Goal: Information Seeking & Learning: Learn about a topic

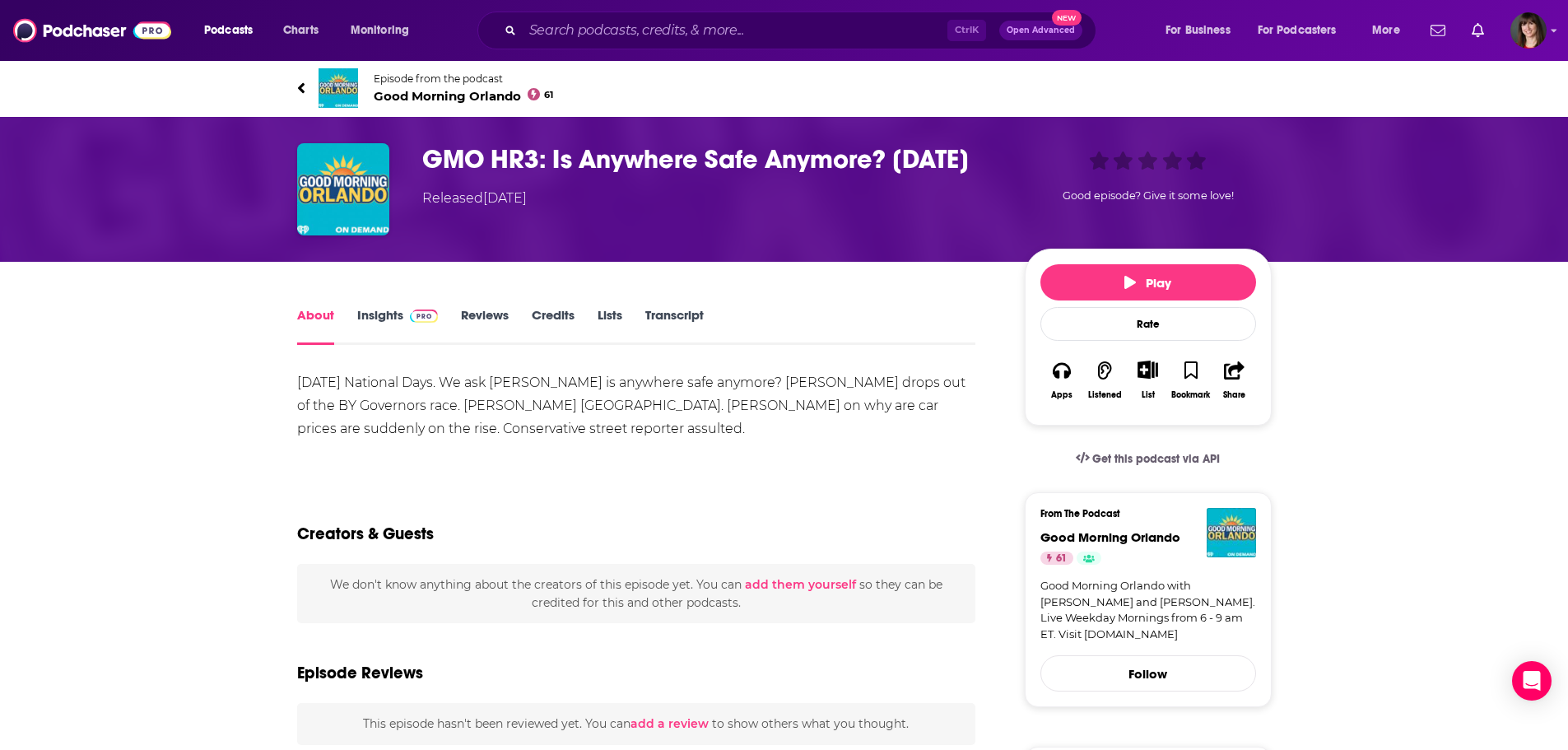
click at [379, 314] on link "Insights" at bounding box center [399, 326] width 82 height 38
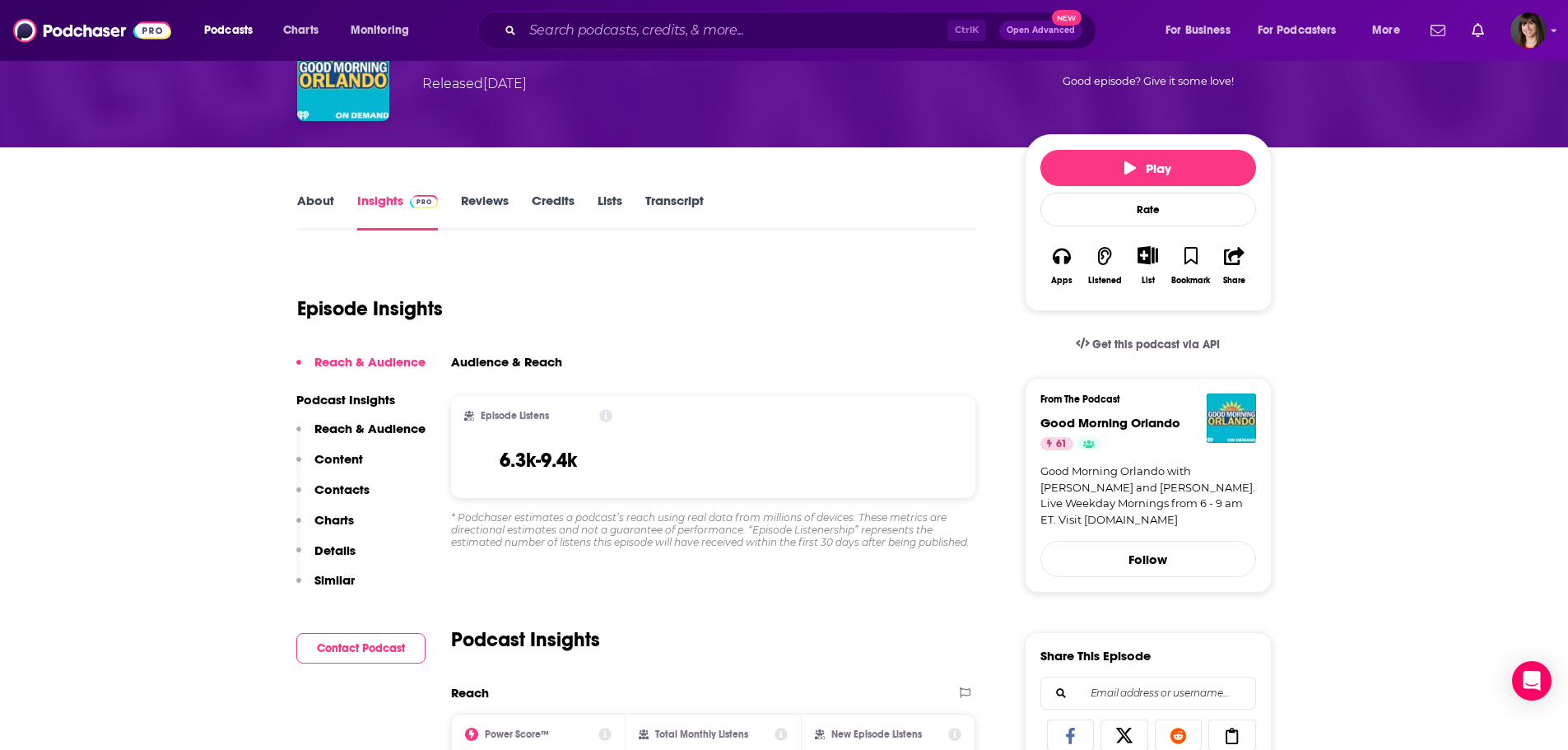
scroll to position [82, 0]
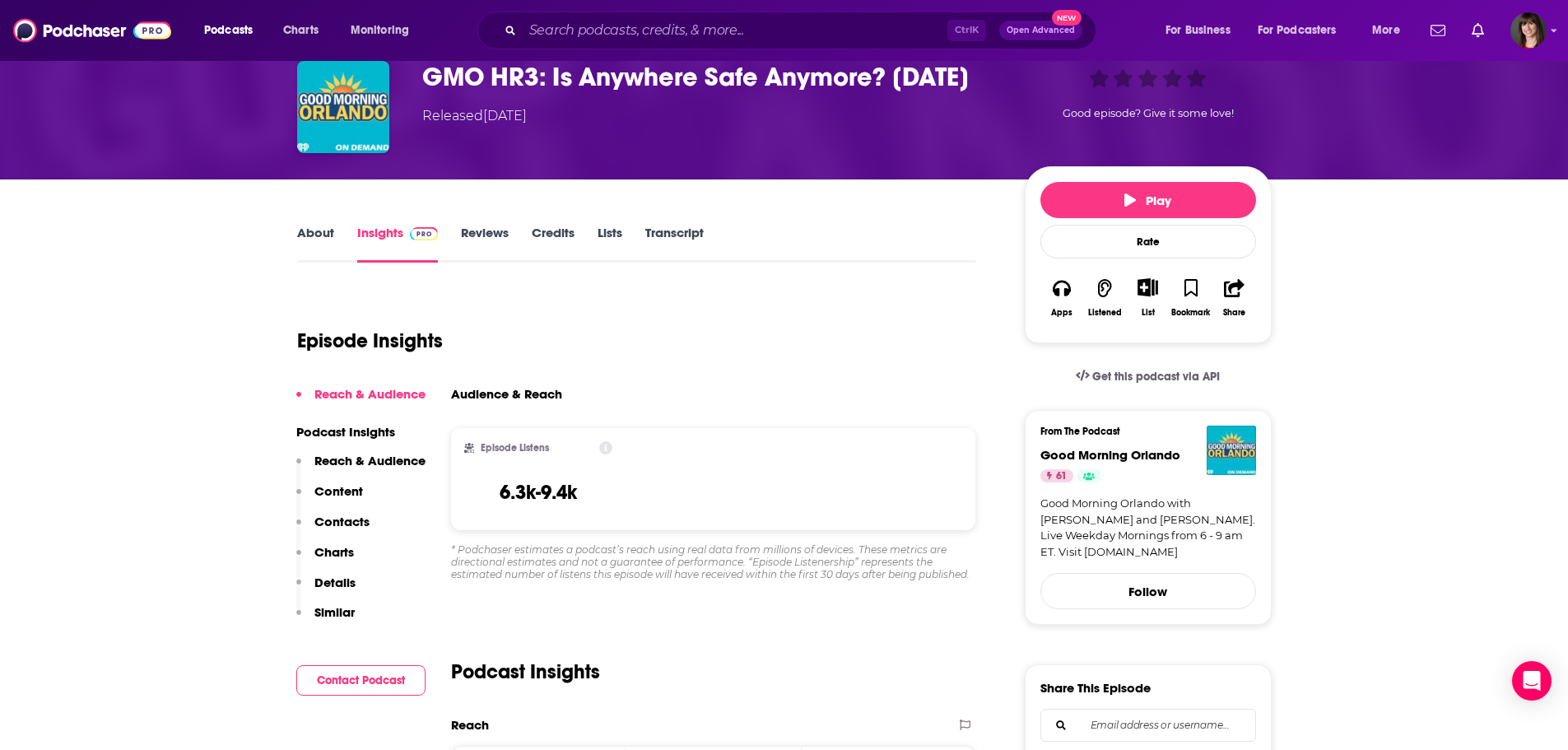
click at [666, 231] on link "Transcript" at bounding box center [674, 243] width 59 height 38
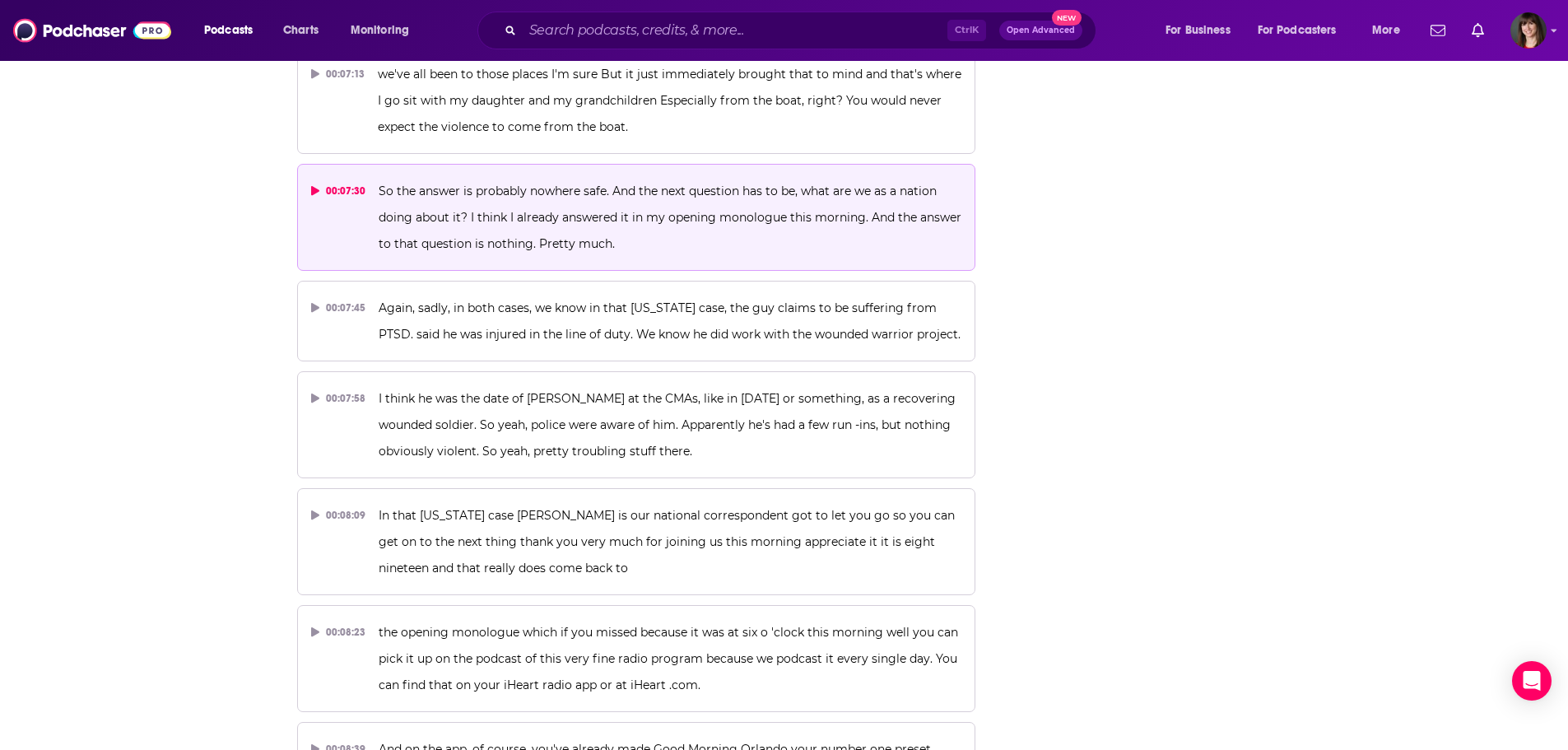
scroll to position [3377, 0]
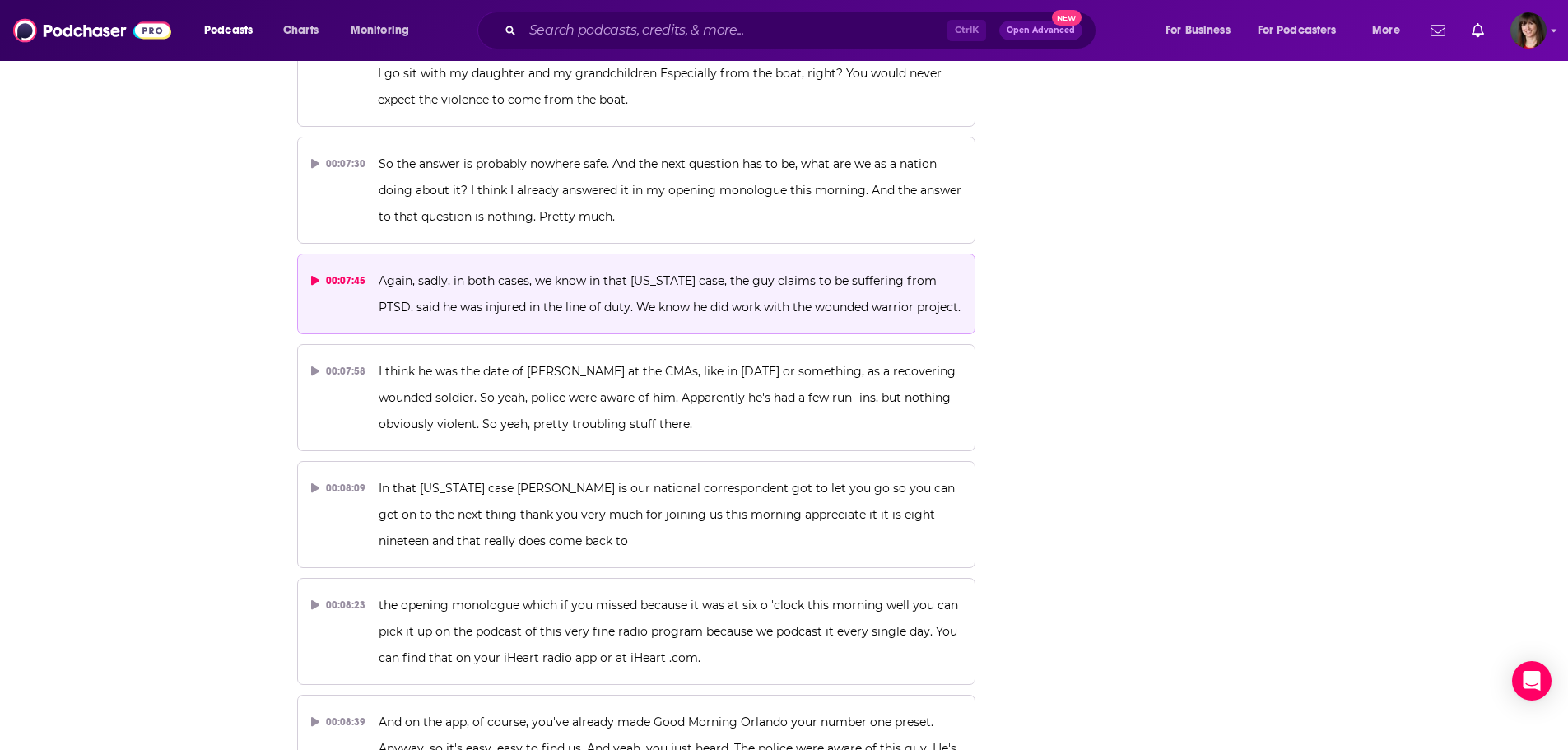
drag, startPoint x: 958, startPoint y: 258, endPoint x: 372, endPoint y: 228, distance: 586.8
click at [373, 253] on button "00:07:45 Again, sadly, in both cases, we know in that North Carolina case, the …" at bounding box center [636, 293] width 679 height 81
copy span "Again, sadly, in both cases, we know in that North Carolina case, the guy claim…"
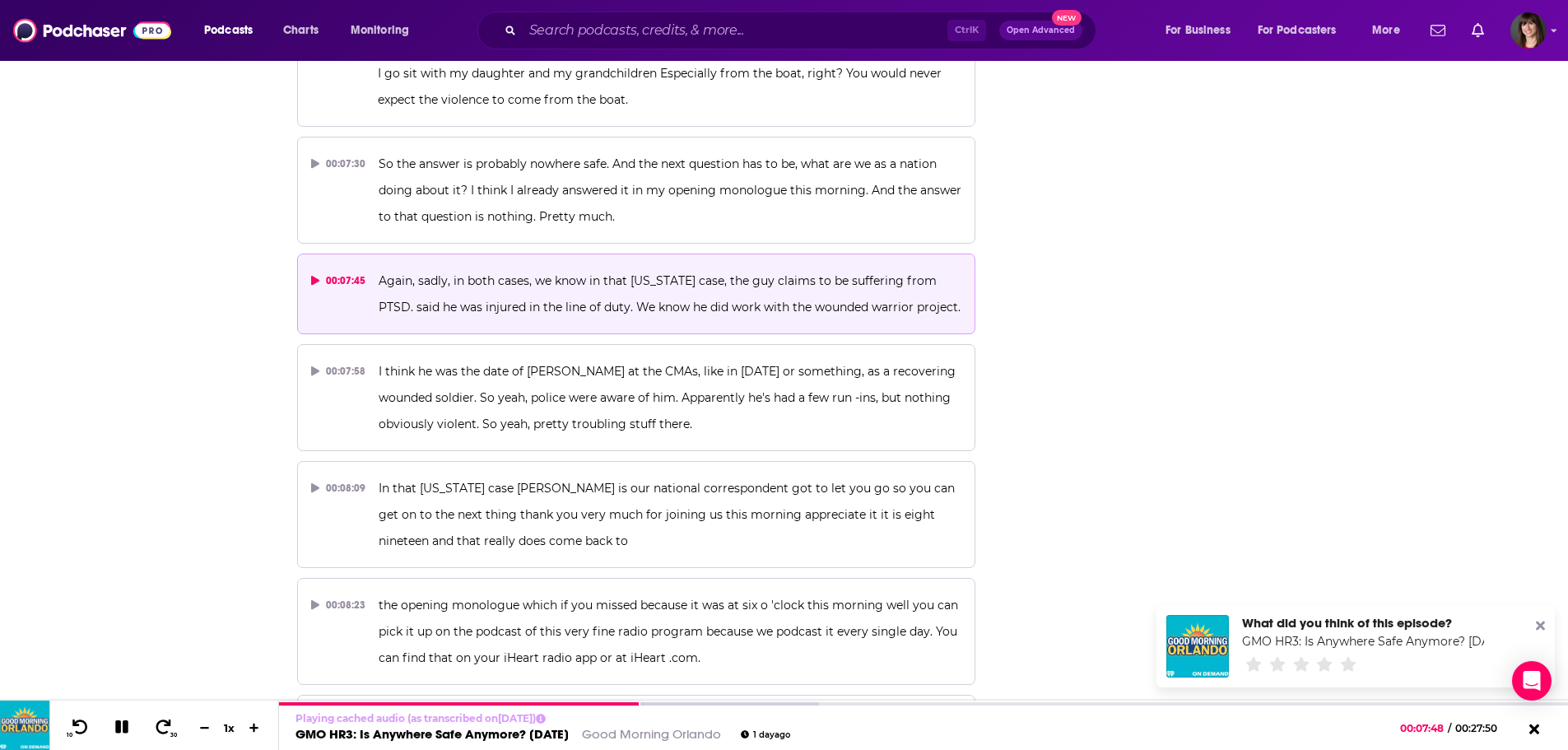
click at [123, 731] on icon at bounding box center [122, 728] width 13 height 13
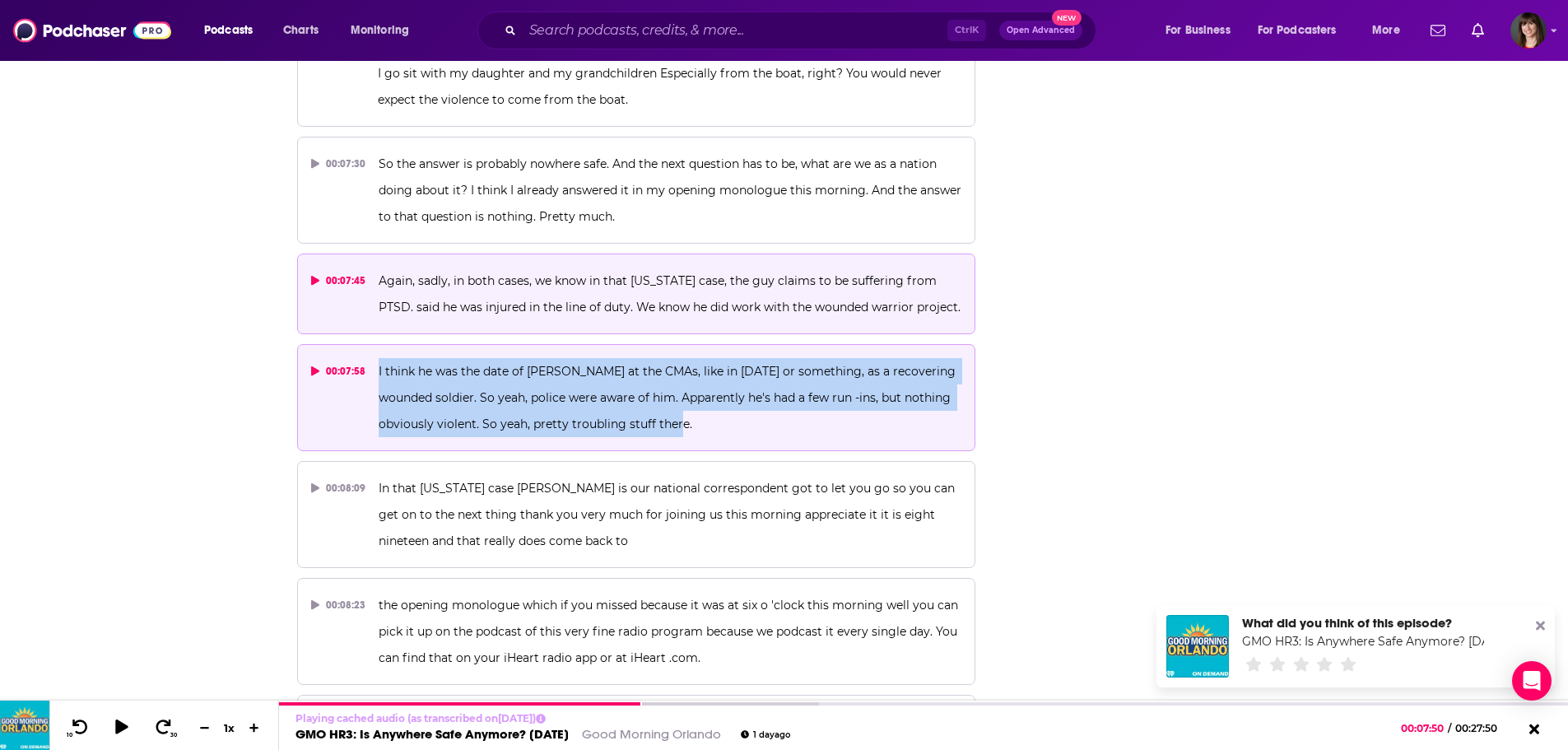
drag, startPoint x: 694, startPoint y: 374, endPoint x: 375, endPoint y: 322, distance: 323.2
click at [375, 345] on button "00:07:58 I think he was the date of Kelly Pickler at the CMAs, like in 2012 or …" at bounding box center [636, 398] width 679 height 107
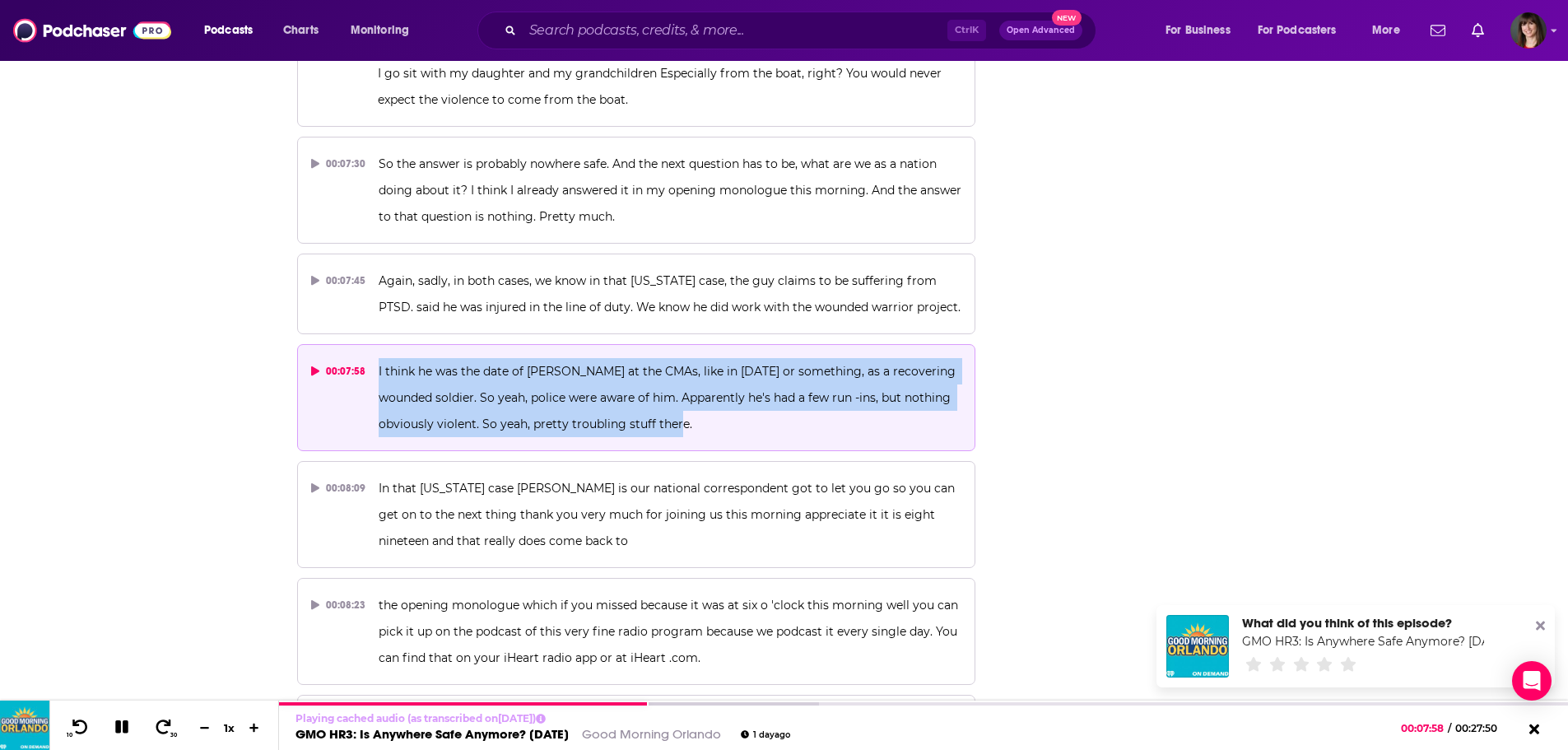
copy span "I think he was the date of Kelly Pickler at the CMAs, like in 2012 or something…"
click at [117, 727] on icon at bounding box center [121, 728] width 14 height 14
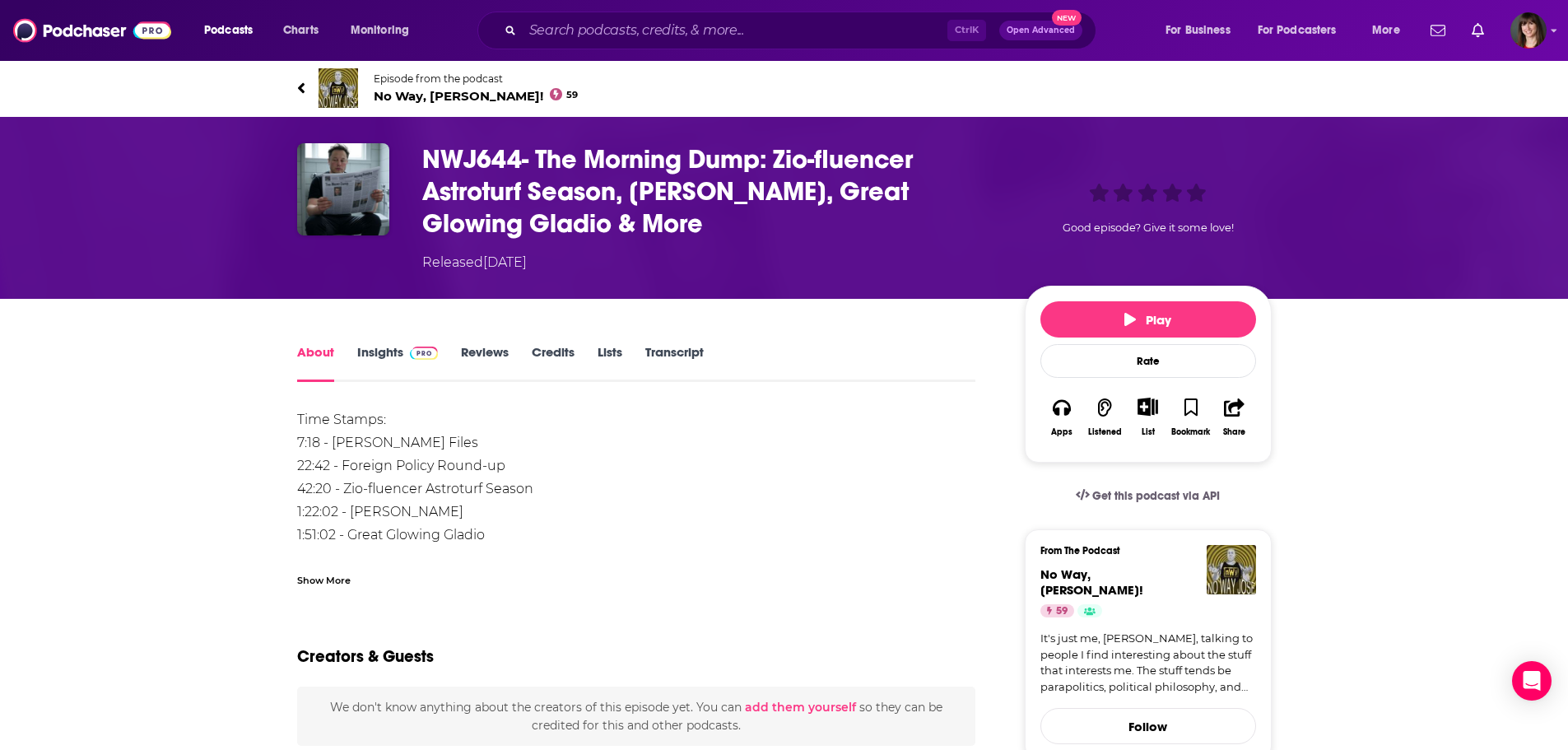
click at [374, 348] on link "Insights" at bounding box center [399, 363] width 82 height 38
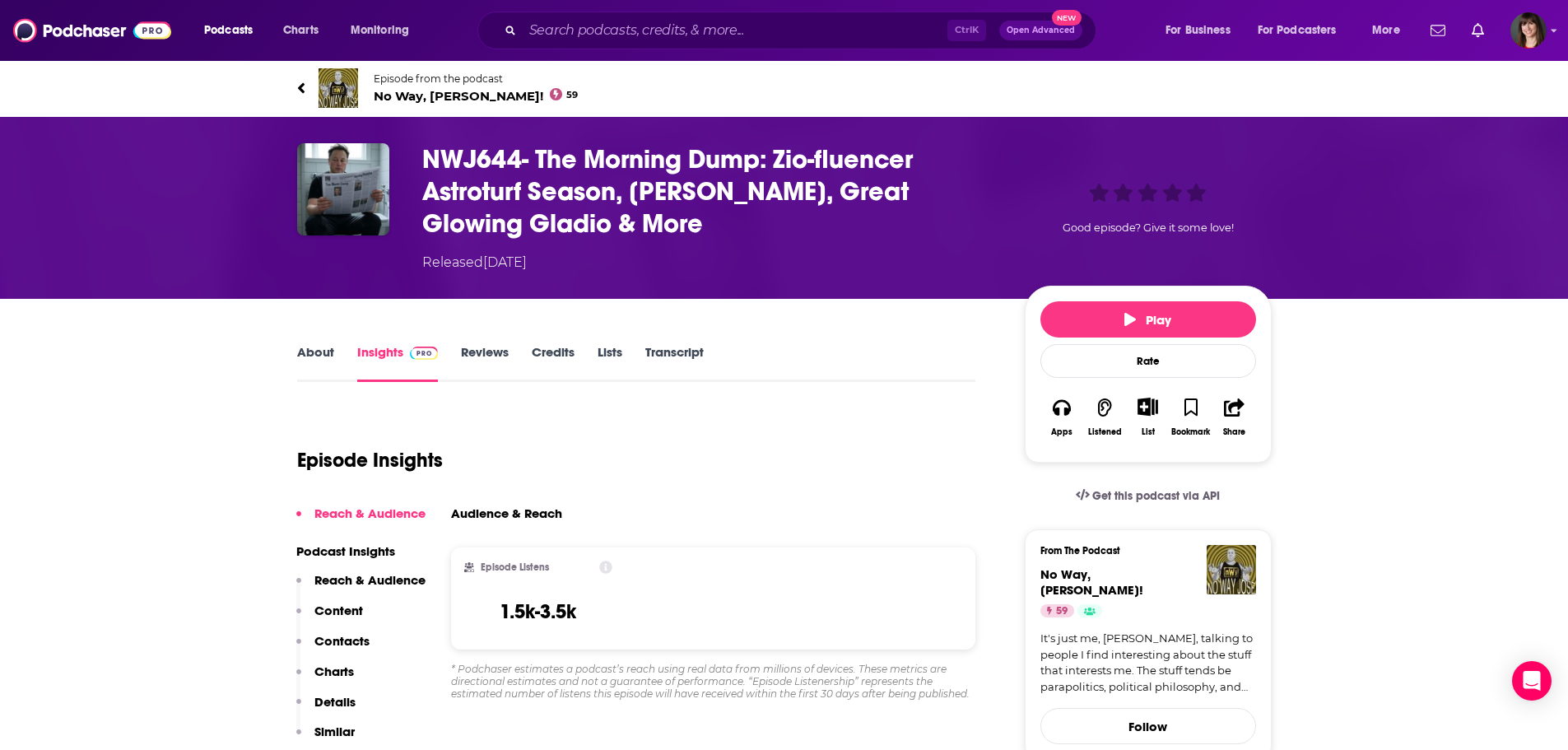
click at [675, 351] on link "Transcript" at bounding box center [674, 363] width 59 height 38
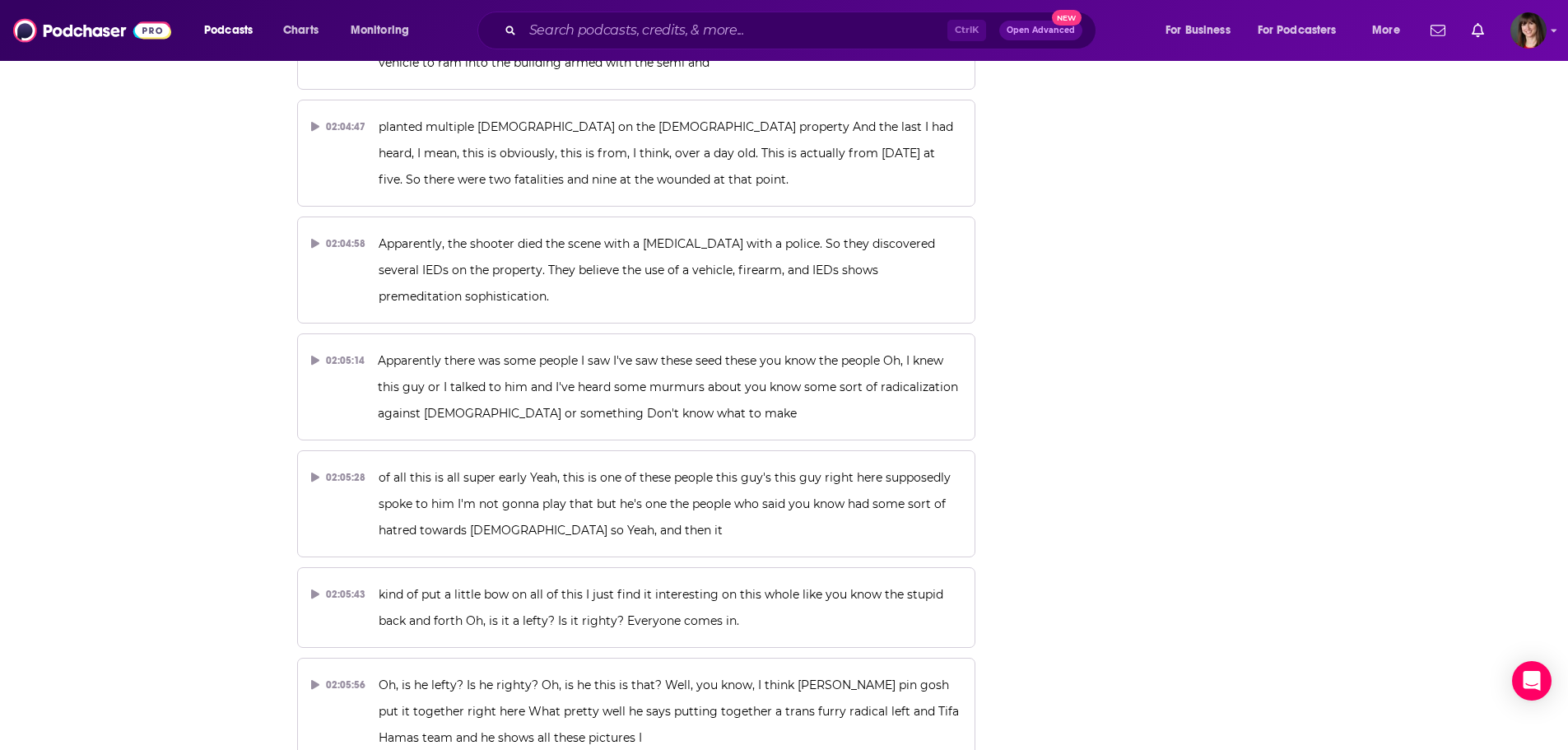
scroll to position [60958, 0]
